Goal: Task Accomplishment & Management: Complete application form

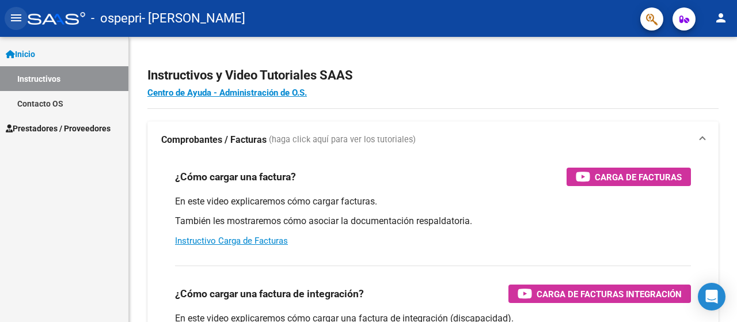
click at [17, 15] on mat-icon "menu" at bounding box center [16, 18] width 14 height 14
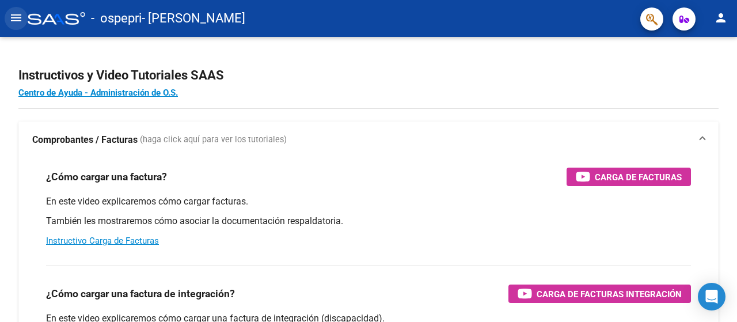
click at [17, 15] on mat-icon "menu" at bounding box center [16, 18] width 14 height 14
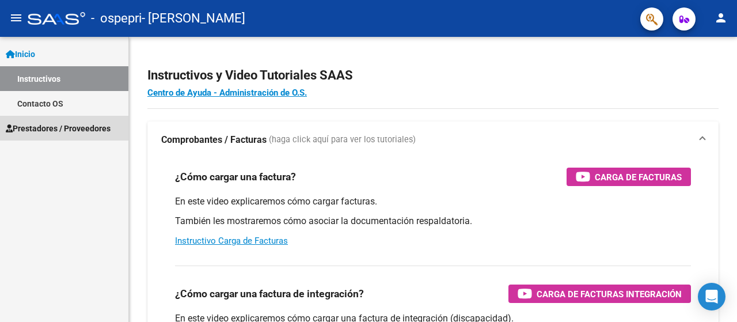
click at [60, 126] on span "Prestadores / Proveedores" at bounding box center [58, 128] width 105 height 13
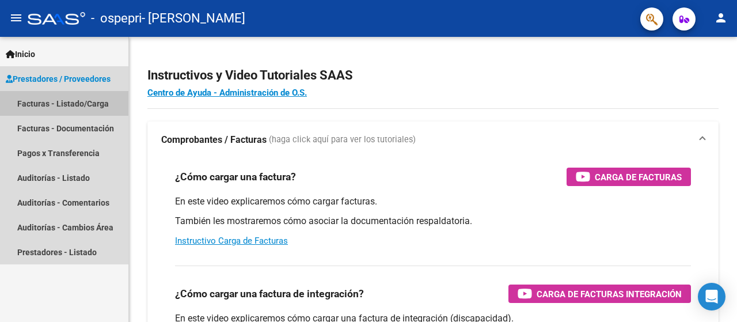
click at [60, 105] on link "Facturas - Listado/Carga" at bounding box center [64, 103] width 128 height 25
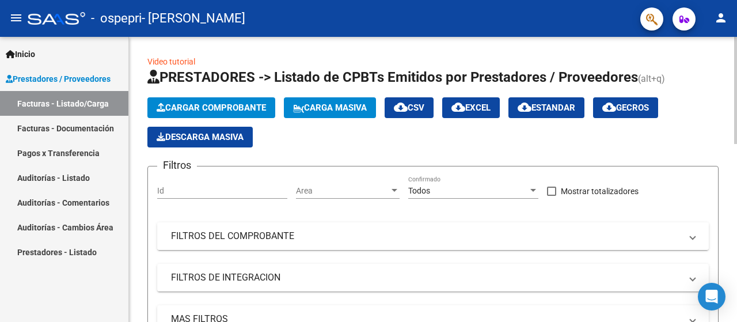
click at [639, 230] on mat-panel-title "FILTROS DEL COMPROBANTE" at bounding box center [426, 236] width 510 height 13
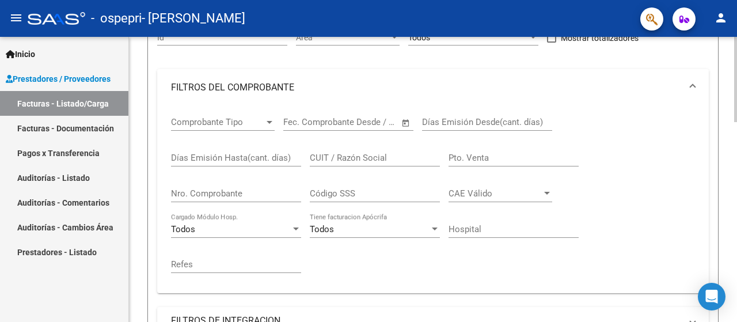
scroll to position [189, 0]
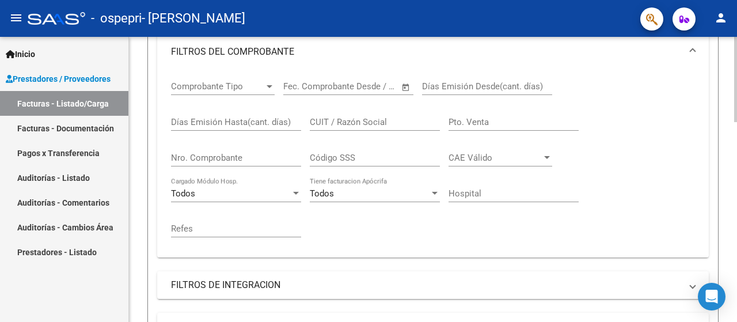
click at [736, 130] on div at bounding box center [735, 136] width 3 height 85
click at [479, 121] on input "Pto. Venta" at bounding box center [513, 122] width 130 height 10
type input "00002"
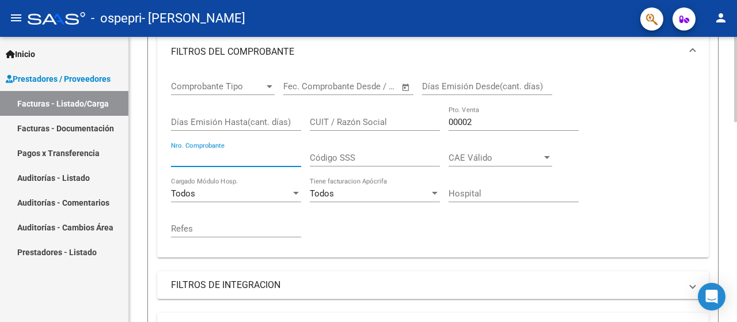
click at [230, 156] on input "Nro. Comprobante" at bounding box center [236, 158] width 130 height 10
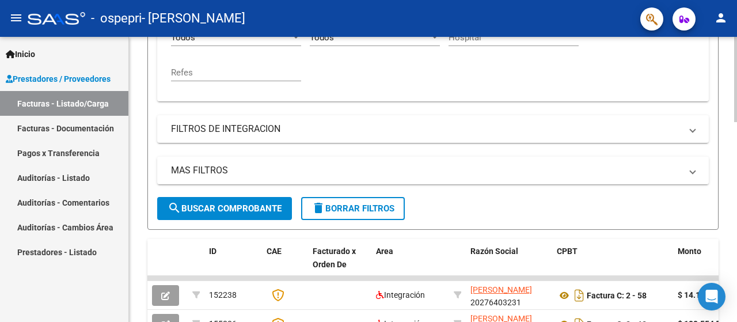
click at [736, 187] on div at bounding box center [735, 183] width 3 height 85
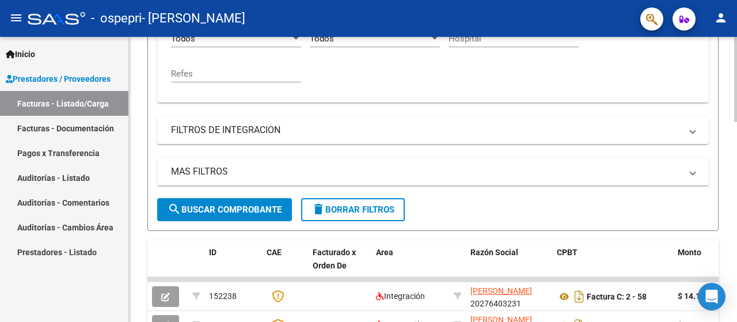
type input "00000120"
click at [240, 208] on span "search Buscar Comprobante" at bounding box center [225, 209] width 114 height 10
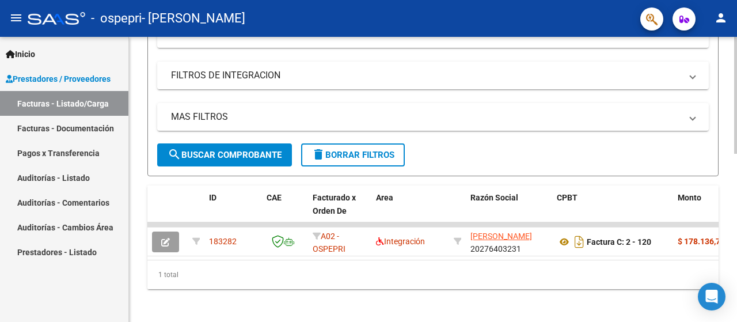
scroll to position [411, 0]
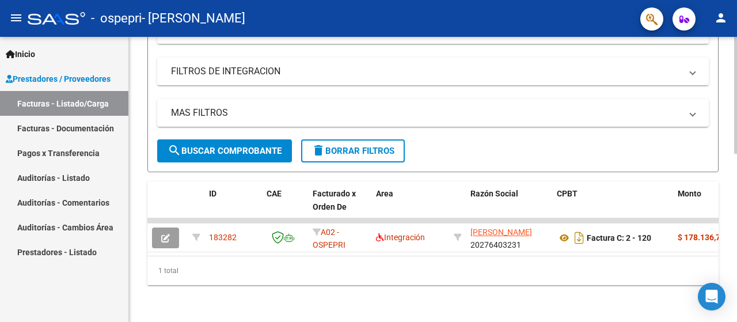
click at [736, 247] on div at bounding box center [735, 264] width 3 height 117
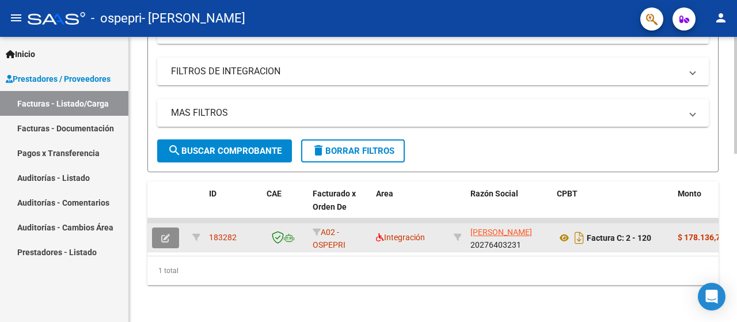
click at [166, 234] on icon "button" at bounding box center [165, 238] width 9 height 9
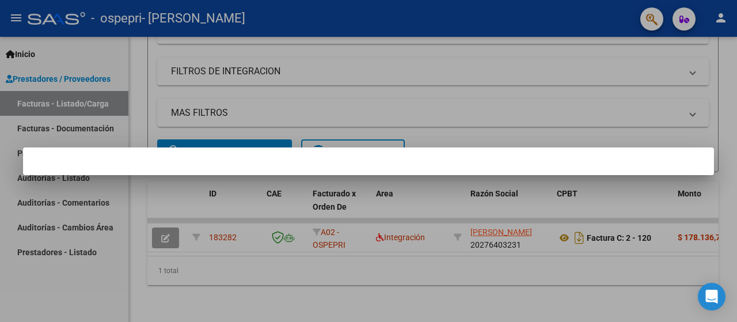
click at [278, 279] on div at bounding box center [368, 161] width 737 height 322
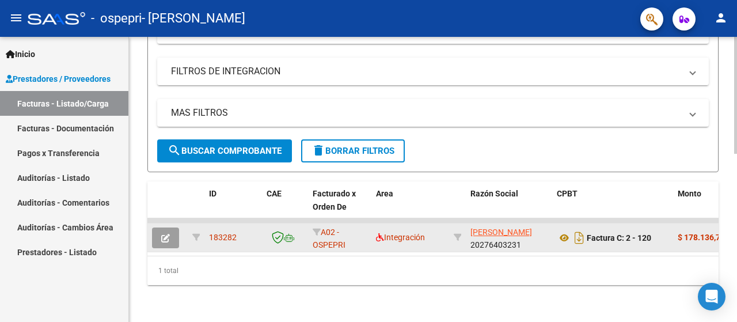
click at [216, 233] on span "183282" at bounding box center [223, 237] width 28 height 9
click at [164, 234] on icon "button" at bounding box center [165, 238] width 9 height 9
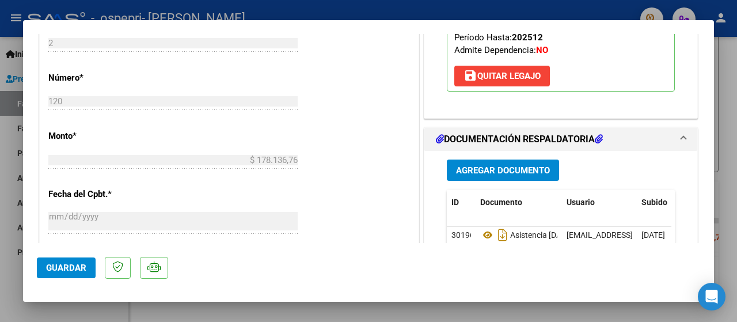
scroll to position [662, 0]
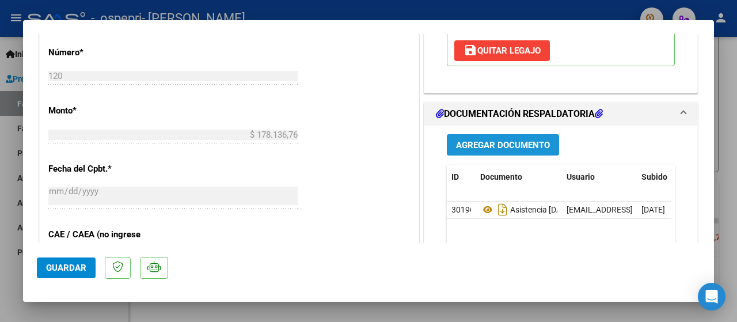
click at [517, 142] on span "Agregar Documento" at bounding box center [503, 145] width 94 height 10
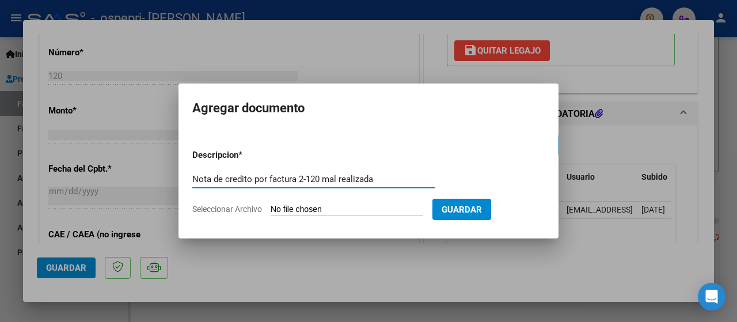
type input "Nota de credito por factura 2-120 mal realizada"
click at [248, 208] on span "Seleccionar Archivo" at bounding box center [227, 208] width 70 height 9
click at [271, 208] on input "Seleccionar Archivo" at bounding box center [347, 209] width 153 height 11
type input "C:\fakepath\20276403231_013_00002_00000006.pdf"
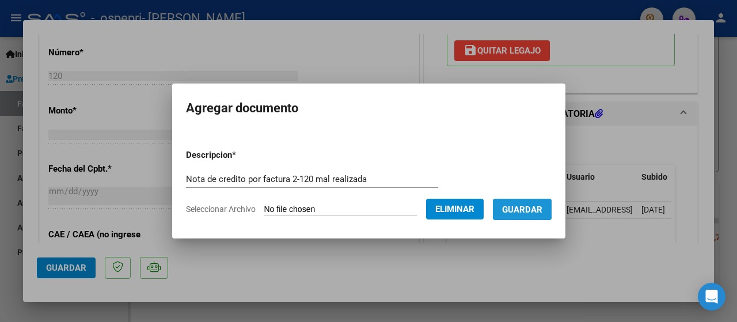
click at [528, 206] on span "Guardar" at bounding box center [522, 209] width 40 height 10
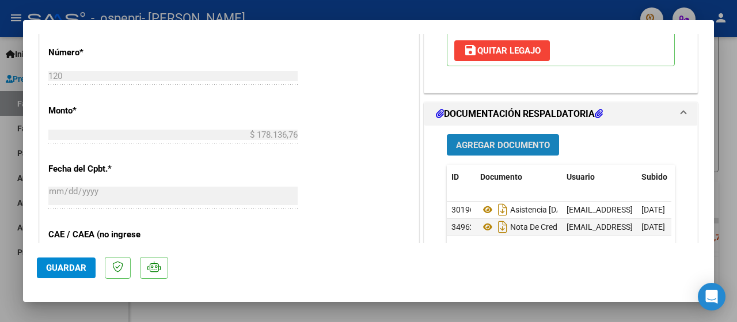
click at [496, 143] on span "Agregar Documento" at bounding box center [503, 145] width 94 height 10
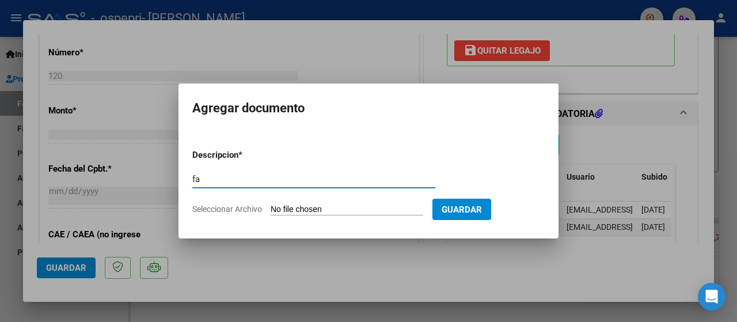
type input "f"
type input "re-facturación período [DATE]"
click at [296, 208] on input "Seleccionar Archivo" at bounding box center [347, 209] width 153 height 11
type input "C:\fakepath\20276403231_011_00002_00000131.pdf"
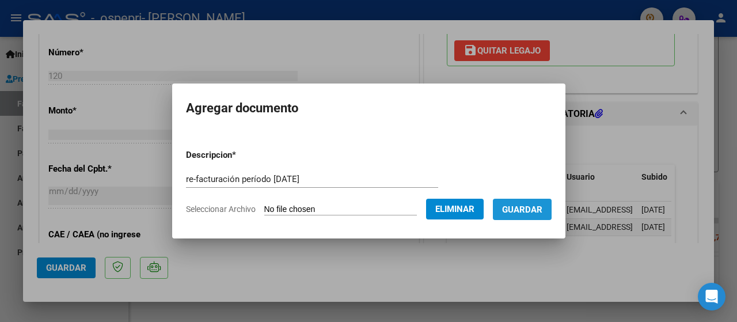
click at [522, 206] on span "Guardar" at bounding box center [522, 209] width 40 height 10
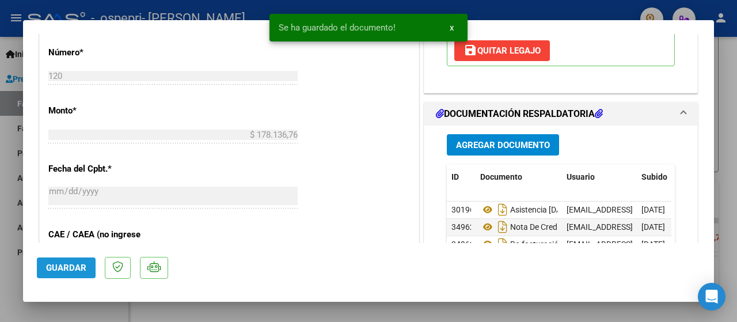
click at [49, 267] on span "Guardar" at bounding box center [66, 268] width 40 height 10
